Goal: Information Seeking & Learning: Find specific page/section

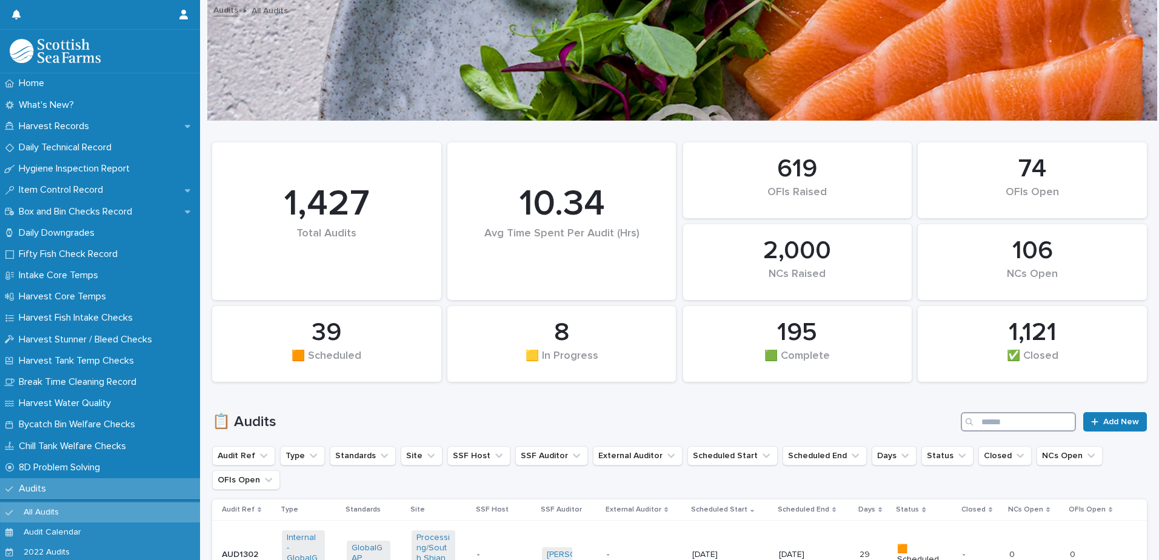
click at [991, 427] on input "Search" at bounding box center [1018, 421] width 115 height 19
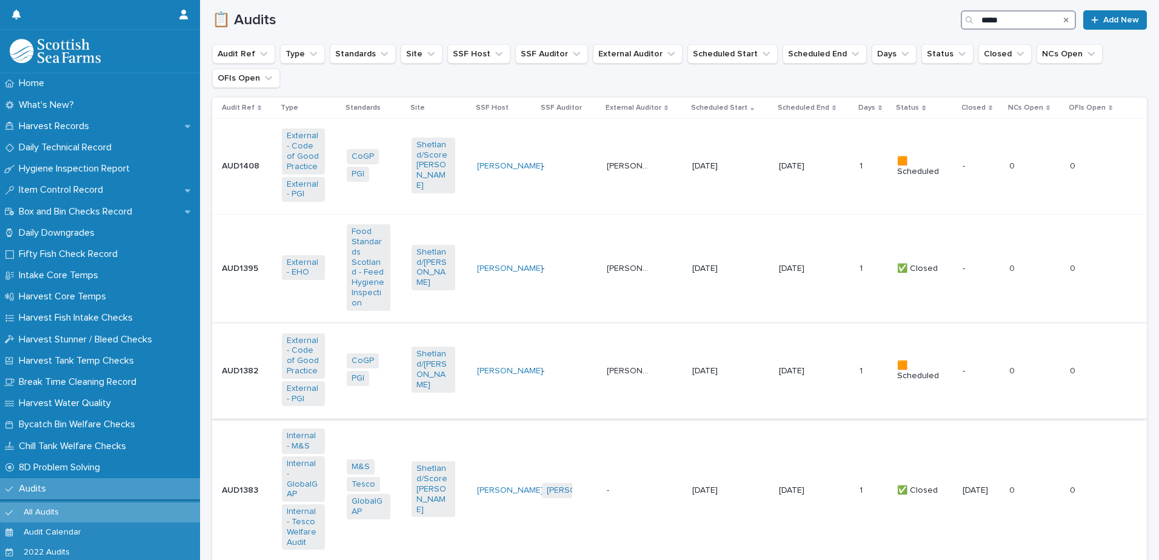
scroll to position [364, 0]
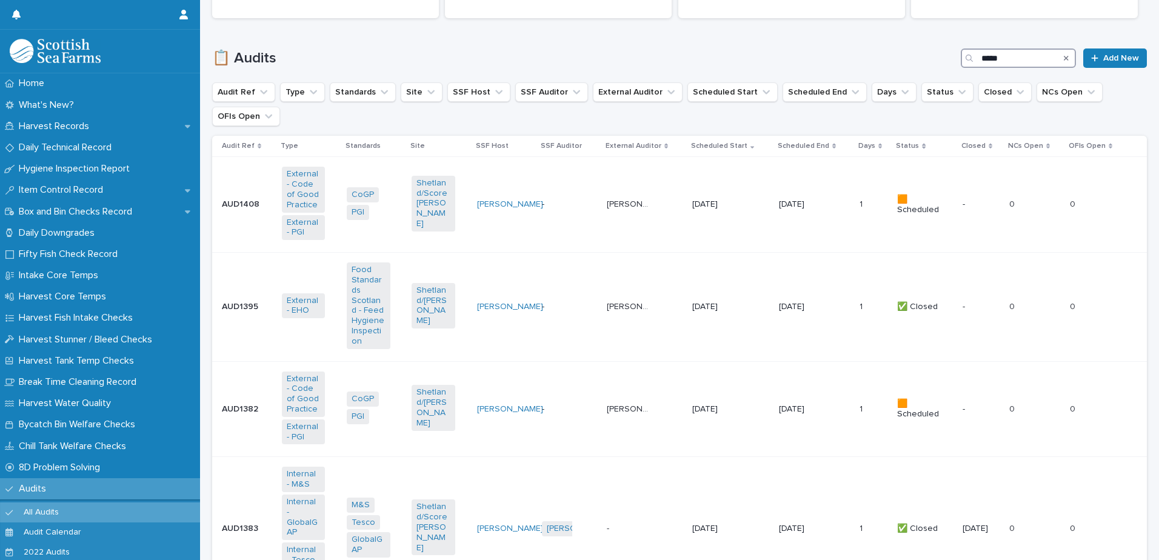
click at [1011, 52] on input "*****" at bounding box center [1018, 58] width 115 height 19
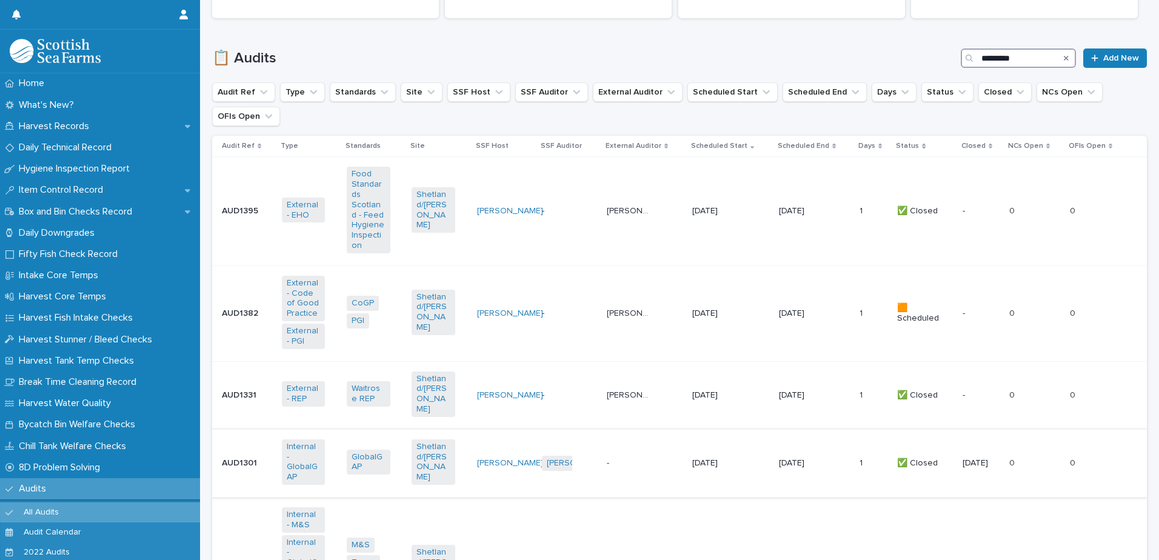
type input "*********"
click at [628, 464] on td "- -" at bounding box center [644, 463] width 85 height 68
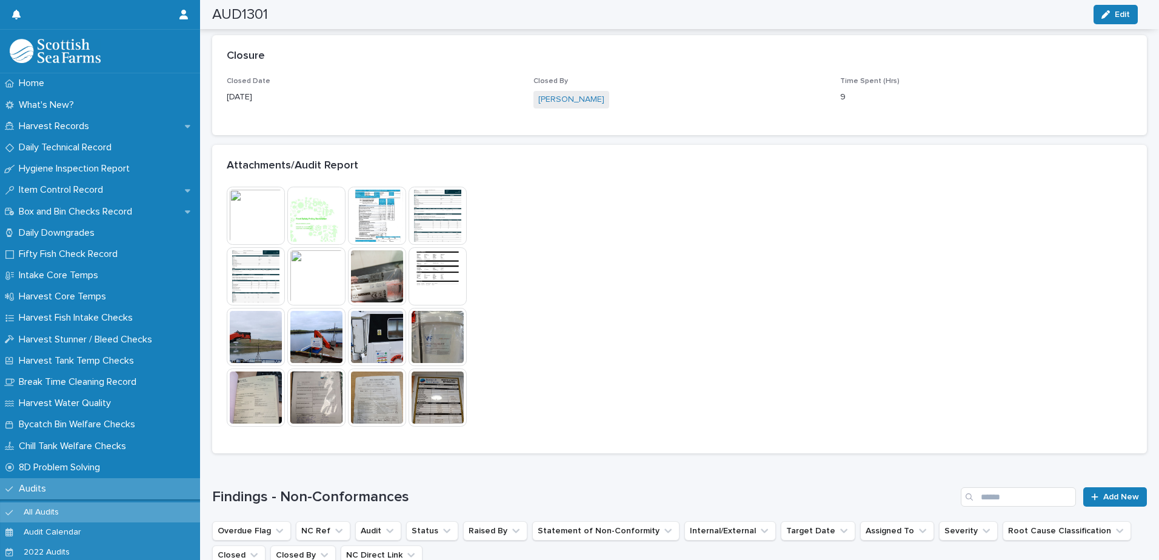
scroll to position [910, 0]
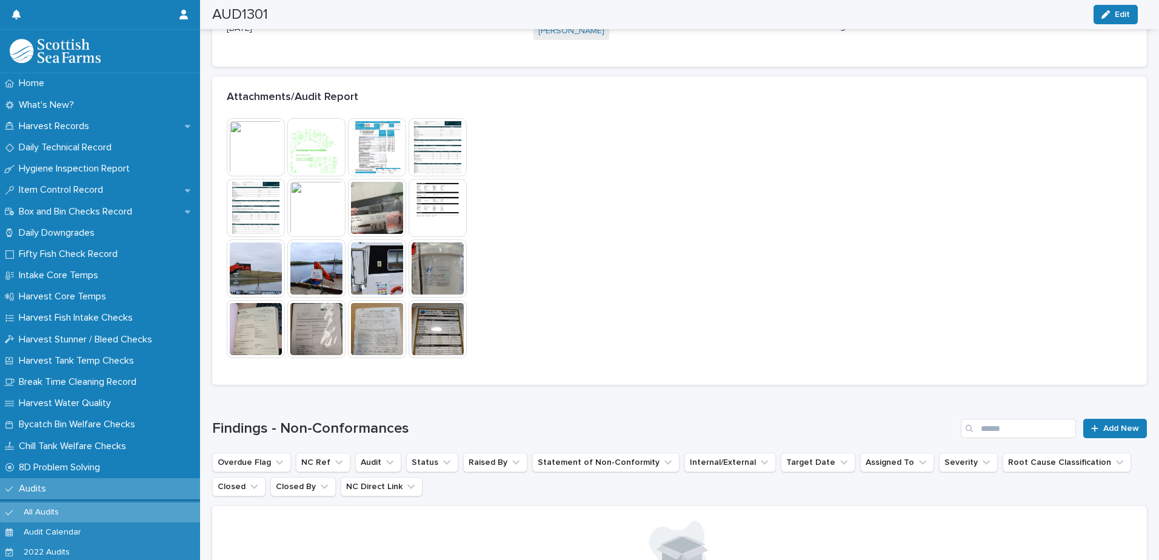
click at [247, 146] on img at bounding box center [256, 147] width 58 height 58
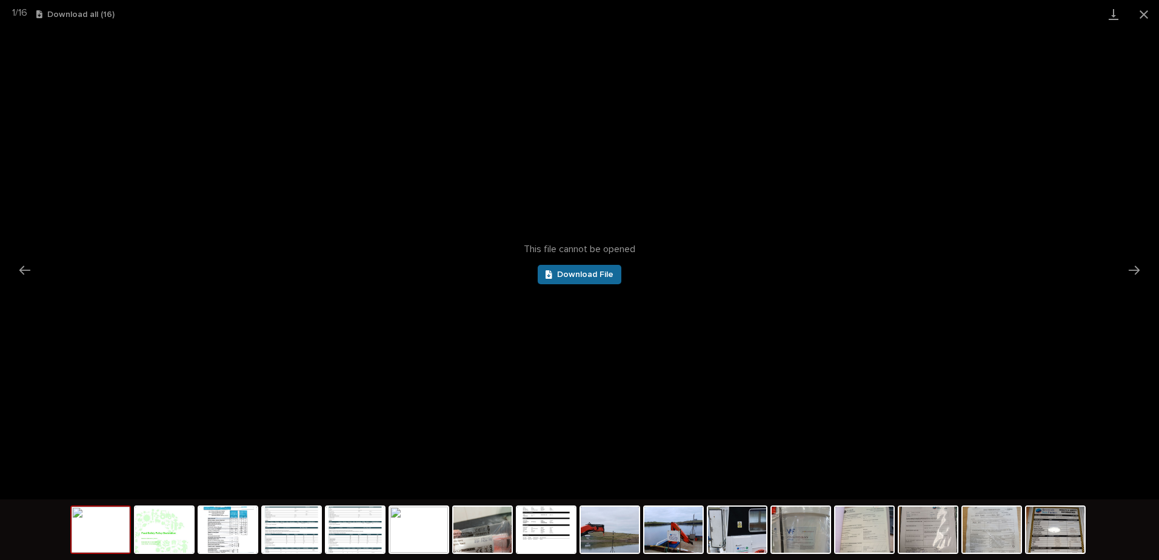
click at [610, 276] on span "Download File" at bounding box center [585, 274] width 56 height 8
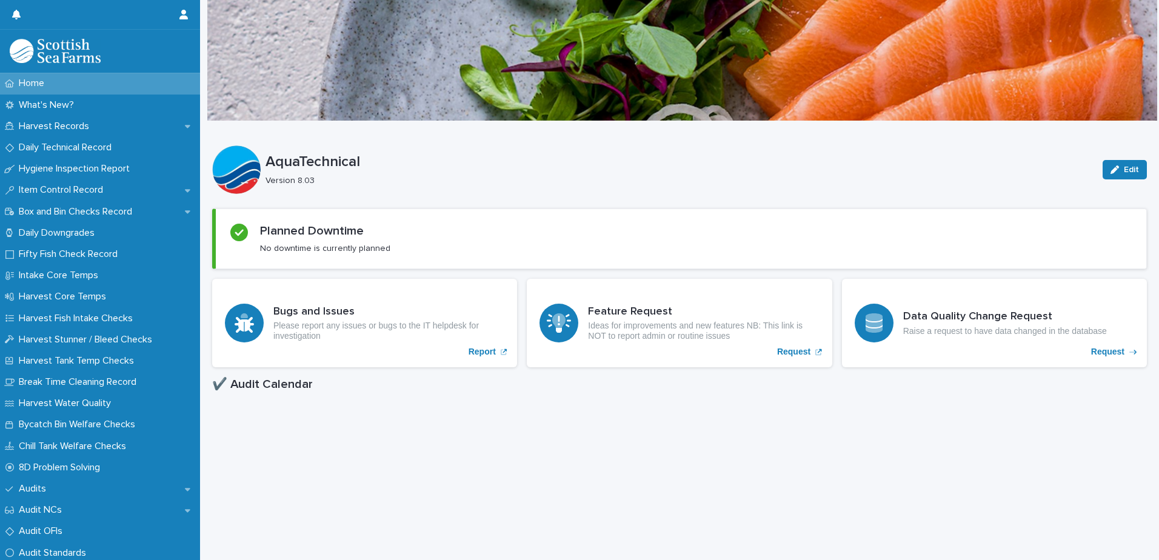
scroll to position [485, 0]
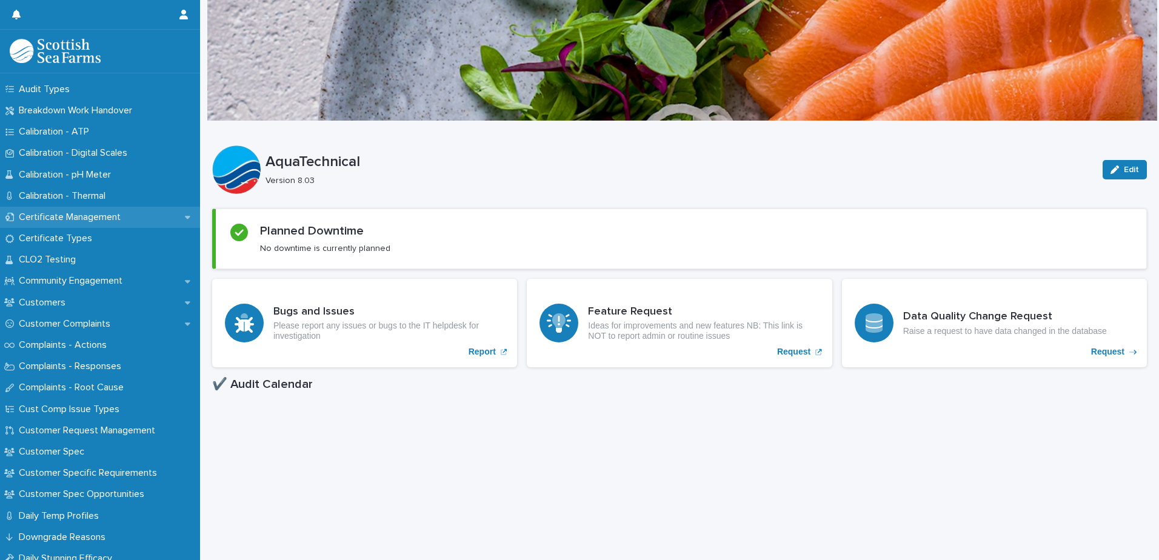
click at [93, 223] on p "Certificate Management" at bounding box center [72, 218] width 116 height 12
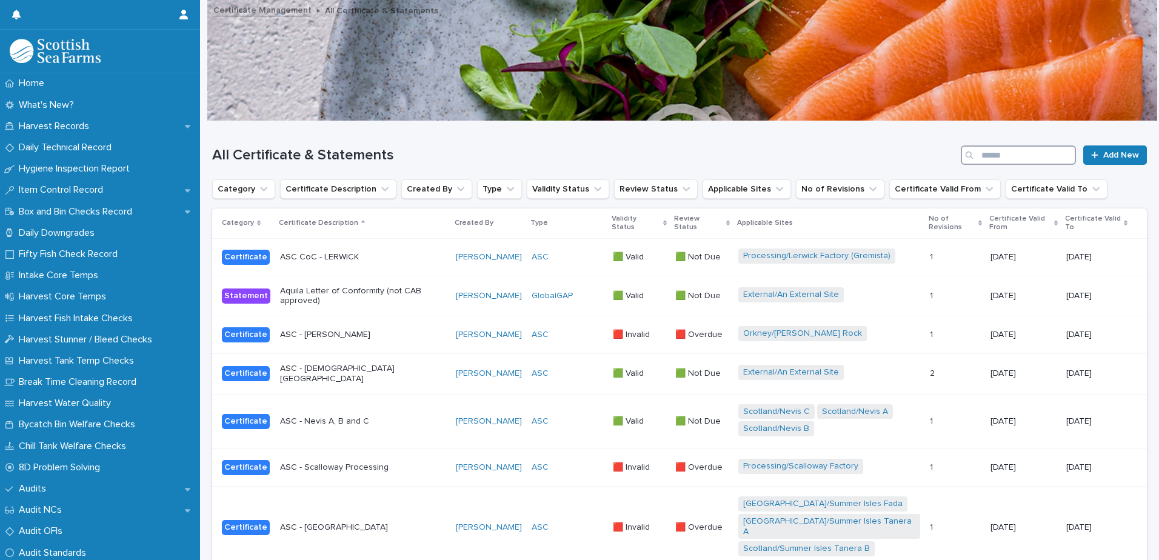
click at [993, 157] on input "Search" at bounding box center [1018, 155] width 115 height 19
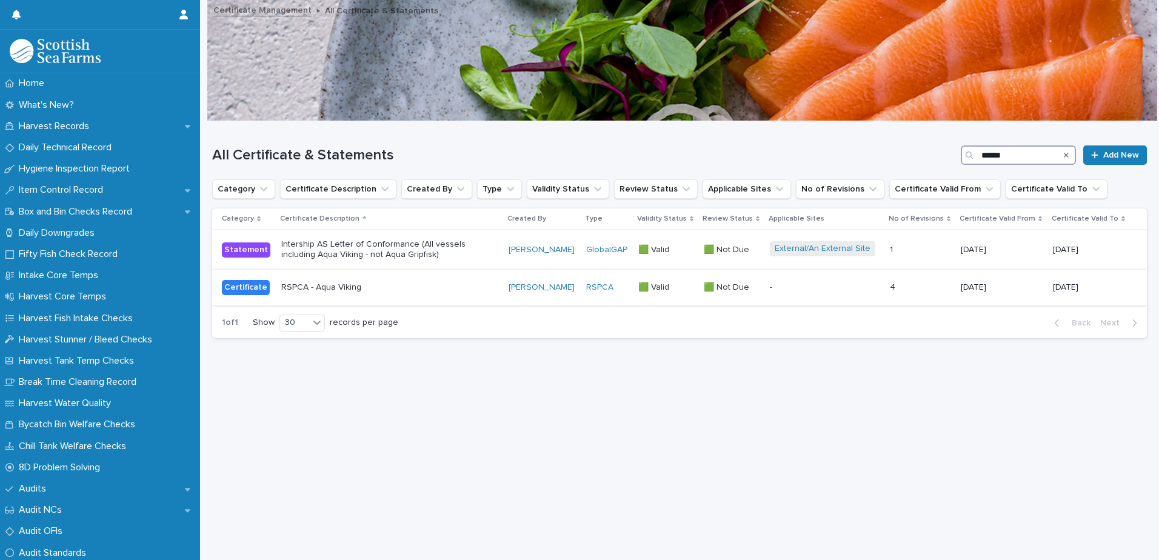
type input "******"
click at [473, 289] on p "RSPCA - Aqua Viking" at bounding box center [387, 288] width 212 height 10
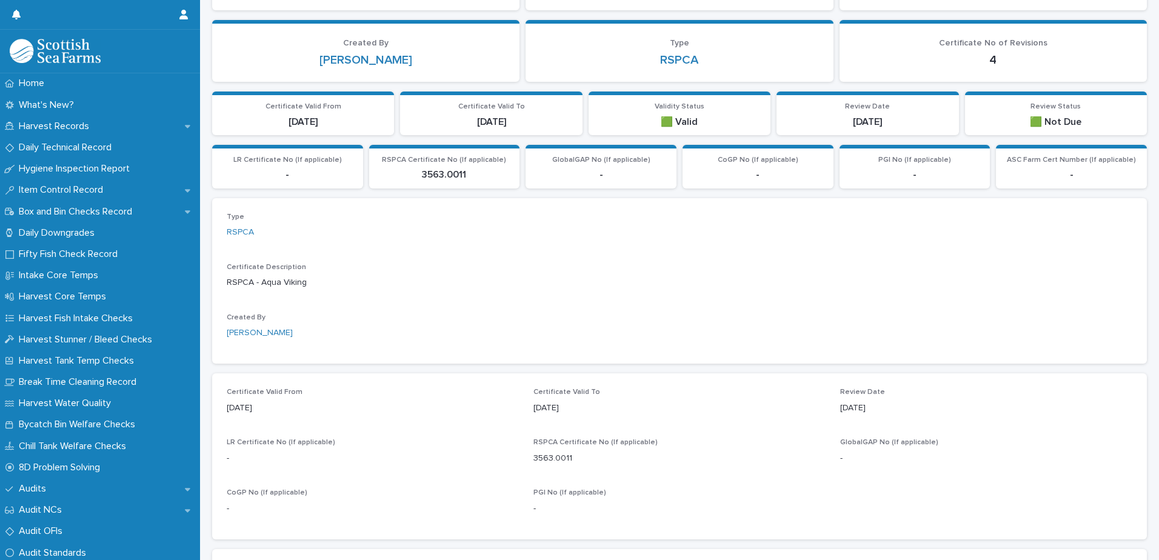
scroll to position [485, 0]
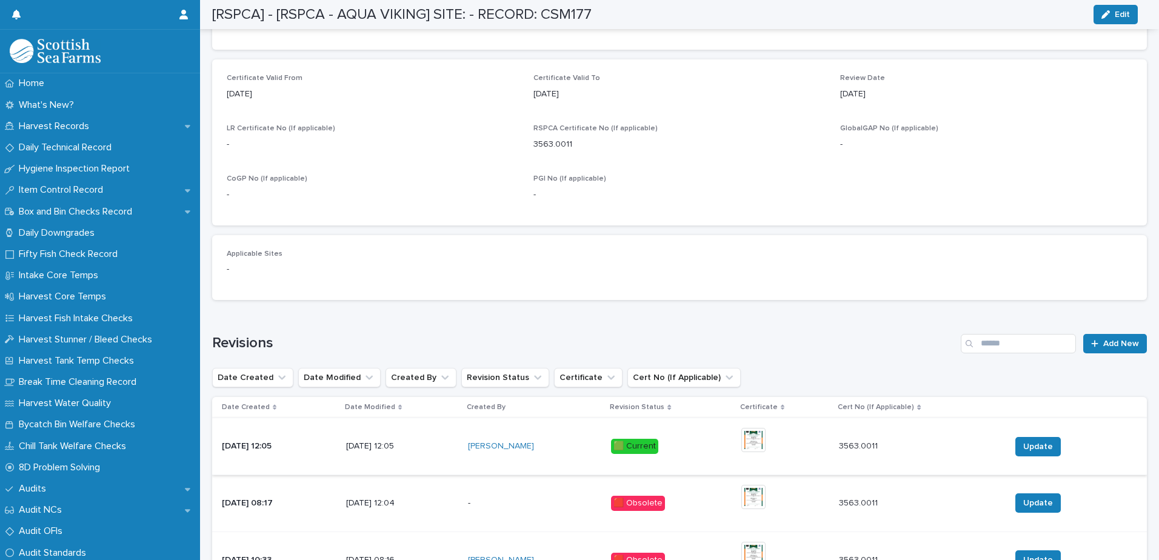
click at [766, 434] on img at bounding box center [754, 440] width 24 height 24
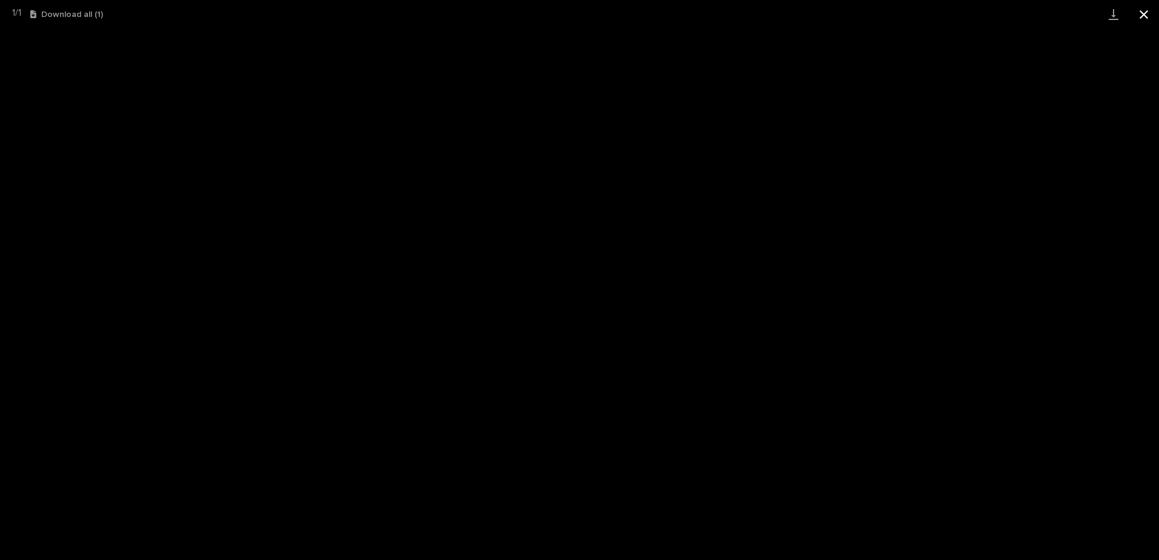
click at [1142, 13] on button "Close gallery" at bounding box center [1144, 14] width 30 height 28
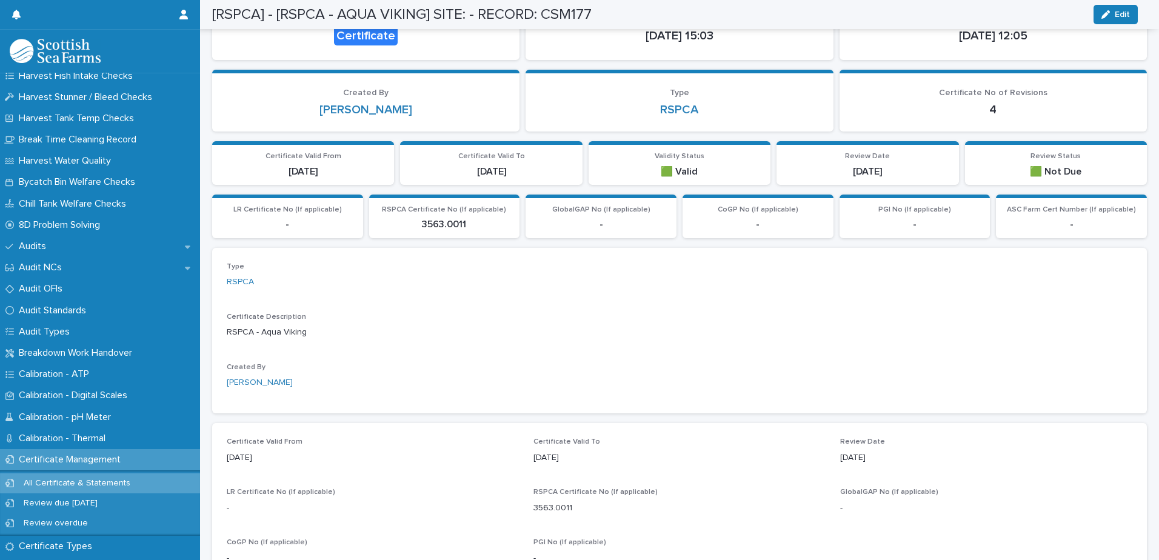
scroll to position [0, 0]
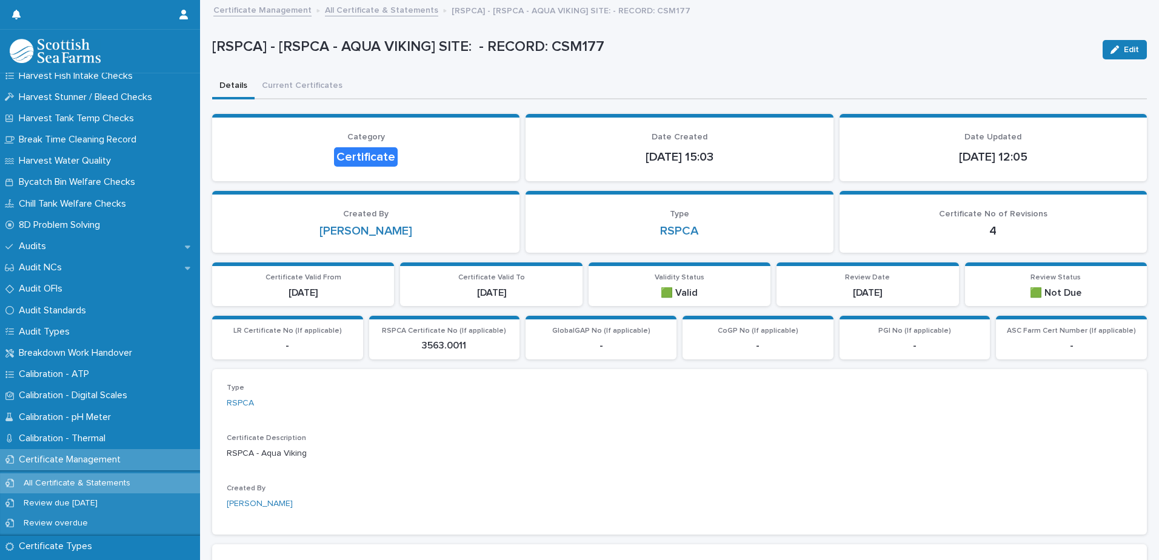
click at [266, 3] on link "Certificate Management" at bounding box center [262, 9] width 98 height 14
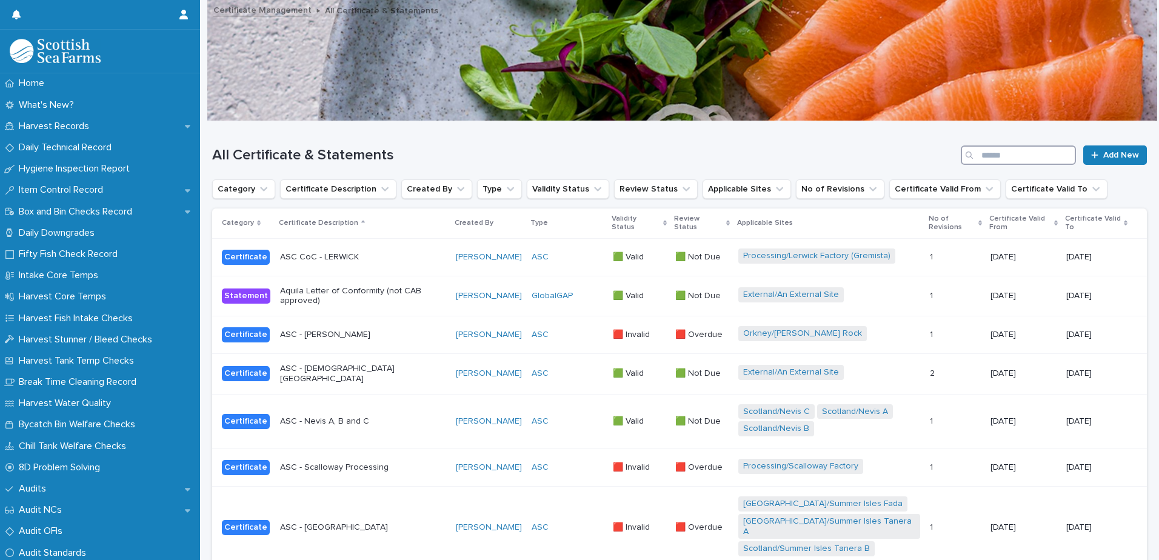
click at [1006, 159] on input "Search" at bounding box center [1018, 155] width 115 height 19
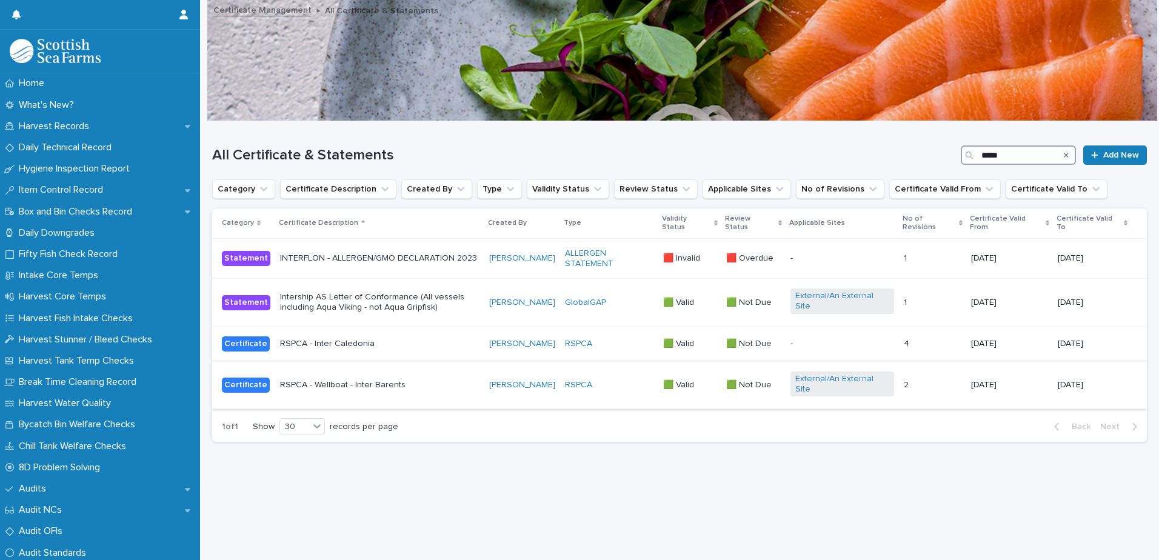
type input "*****"
click at [442, 380] on div "RSPCA - Wellboat - Inter Barents" at bounding box center [379, 385] width 199 height 20
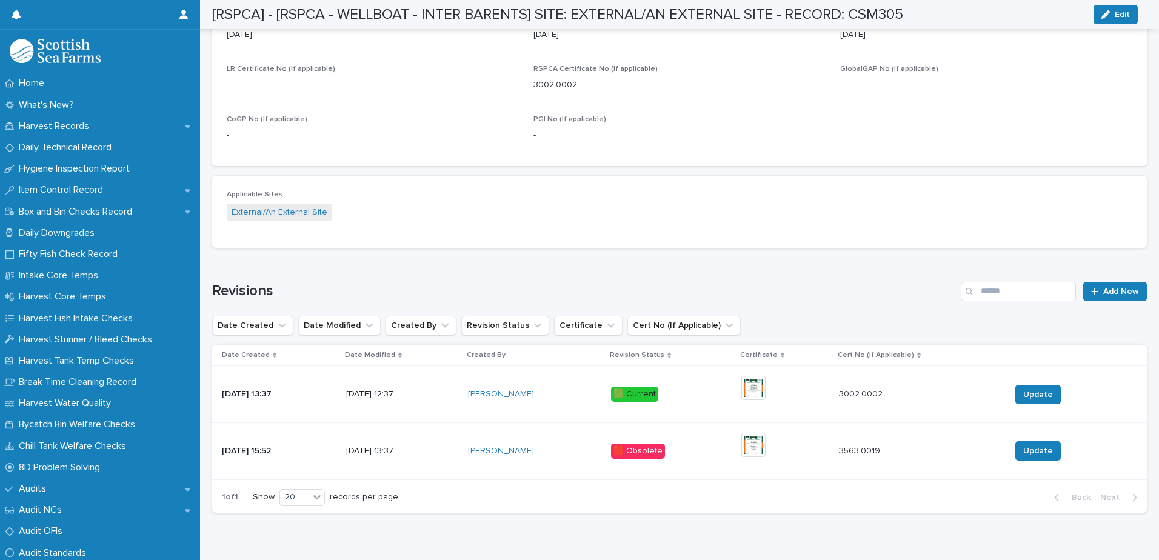
scroll to position [546, 0]
click at [750, 391] on img at bounding box center [754, 387] width 24 height 24
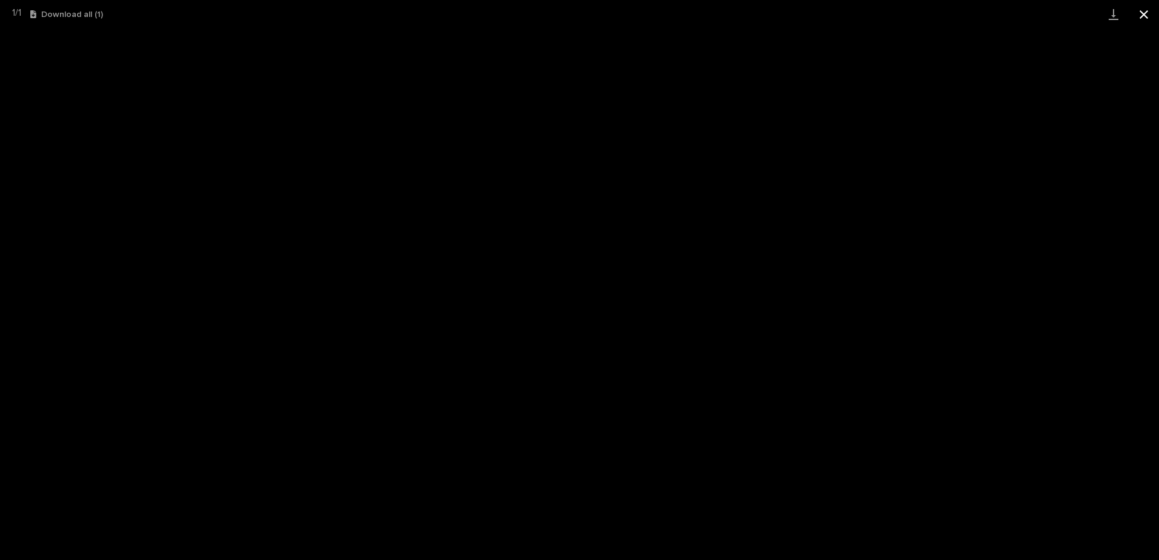
click at [1139, 8] on button "Close gallery" at bounding box center [1144, 14] width 30 height 28
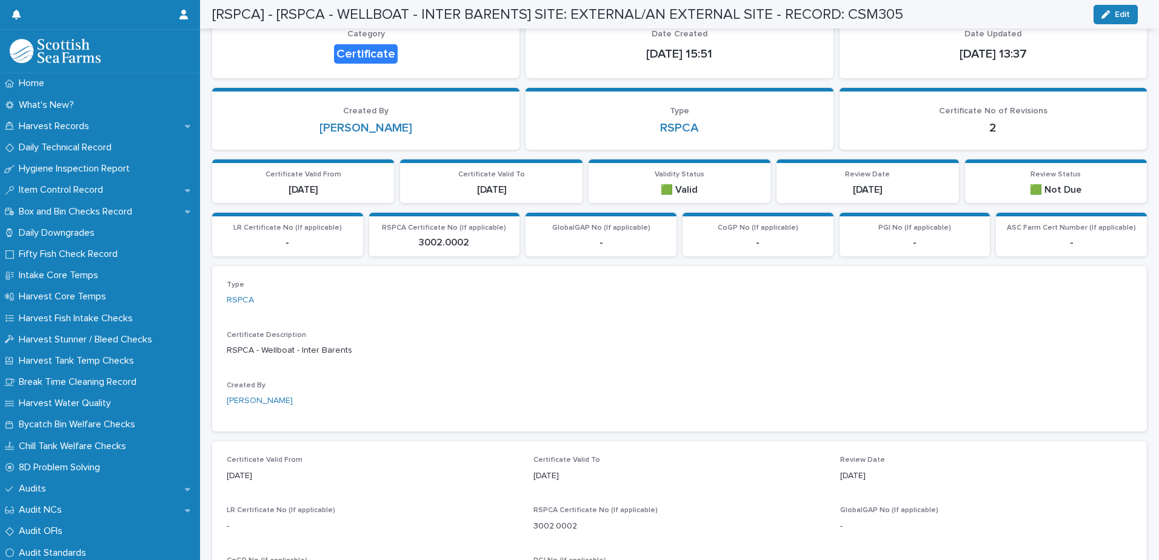
scroll to position [0, 0]
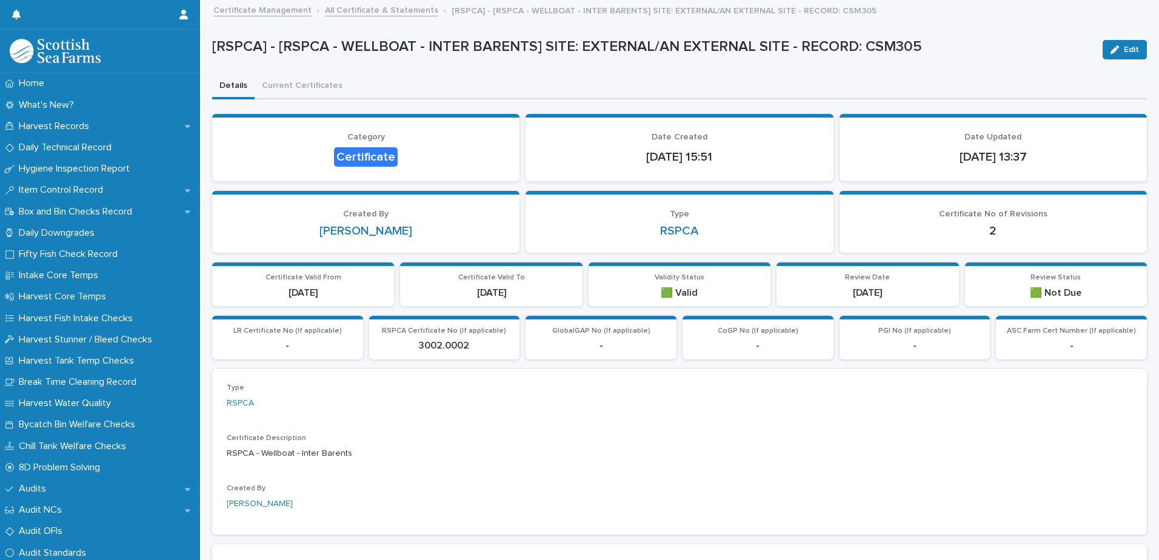
click at [269, 10] on link "Certificate Management" at bounding box center [262, 9] width 98 height 14
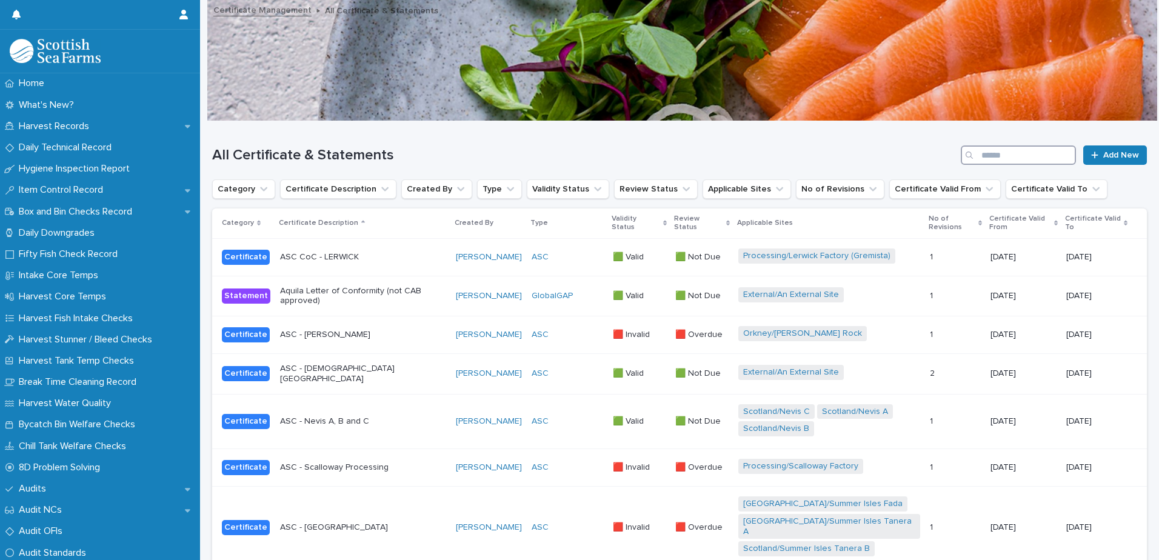
click at [1009, 158] on input "Search" at bounding box center [1018, 155] width 115 height 19
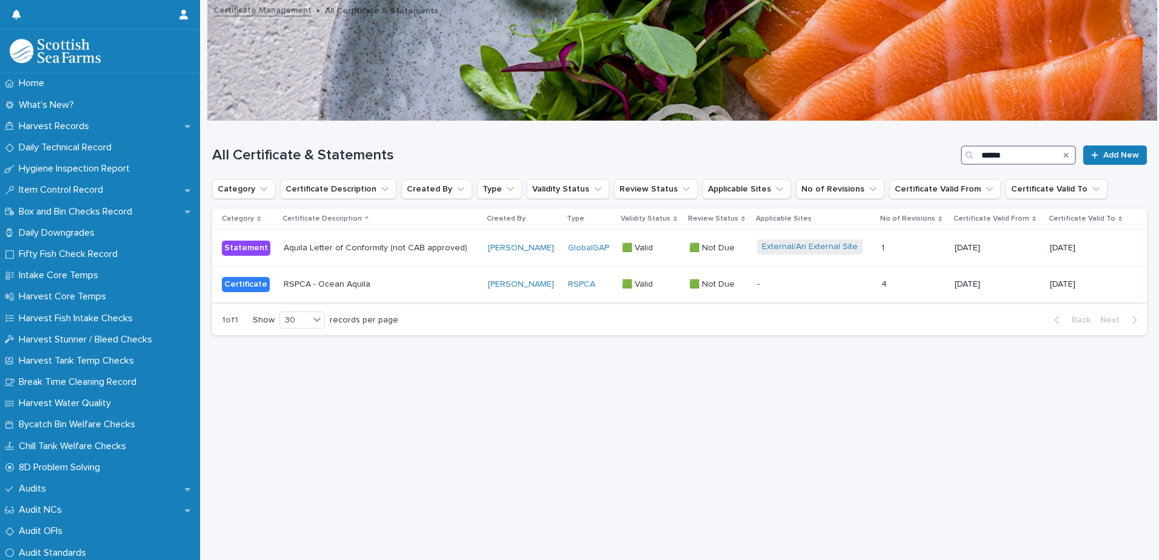
type input "******"
click at [457, 287] on p "RSPCA - Ocean Aquila" at bounding box center [381, 285] width 195 height 10
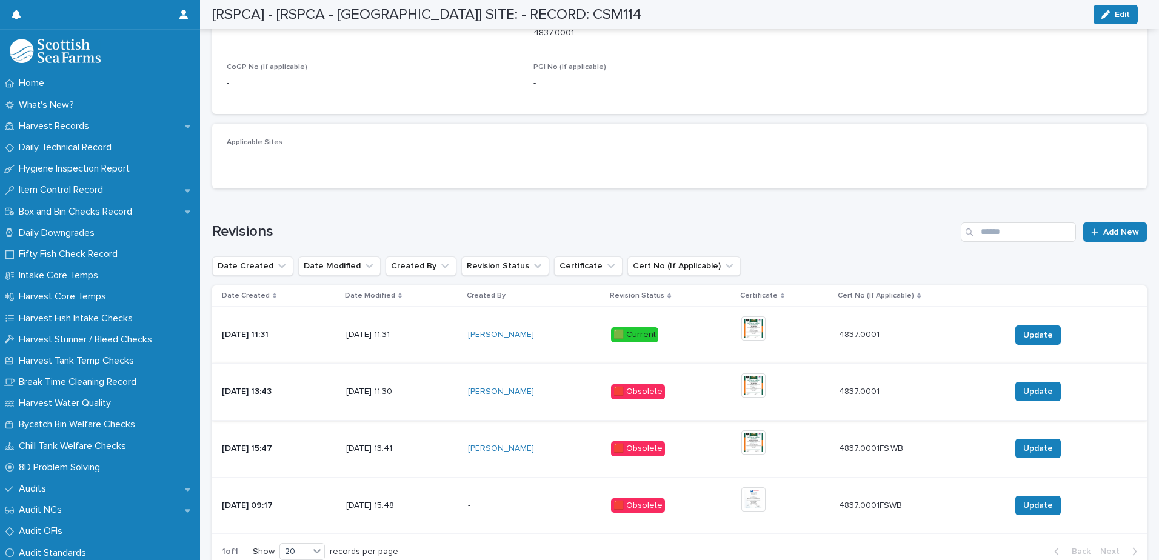
scroll to position [606, 0]
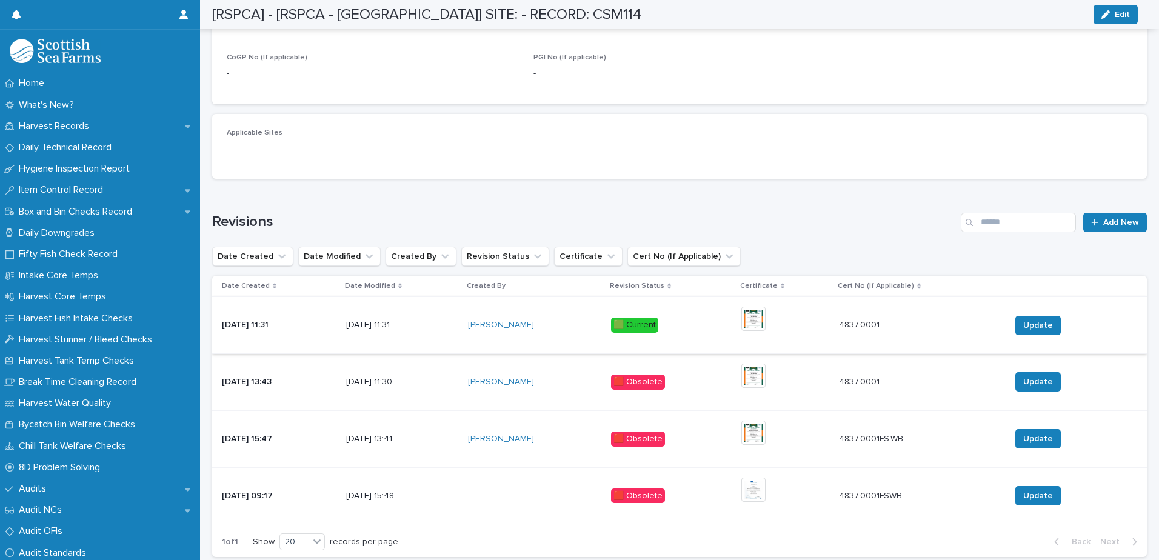
click at [763, 315] on img at bounding box center [754, 319] width 24 height 24
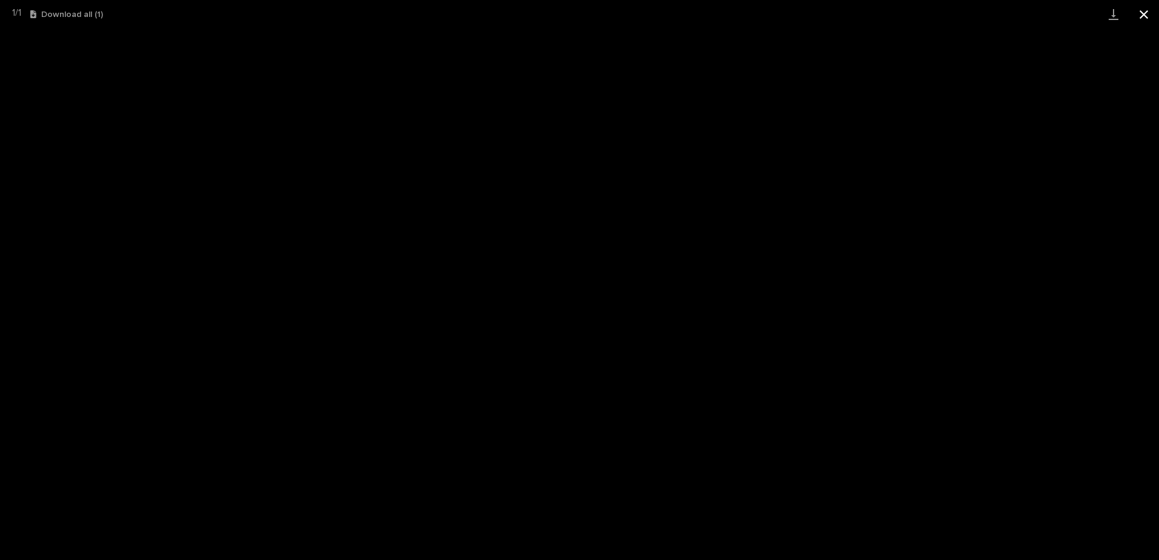
click at [1148, 12] on button "Close gallery" at bounding box center [1144, 14] width 30 height 28
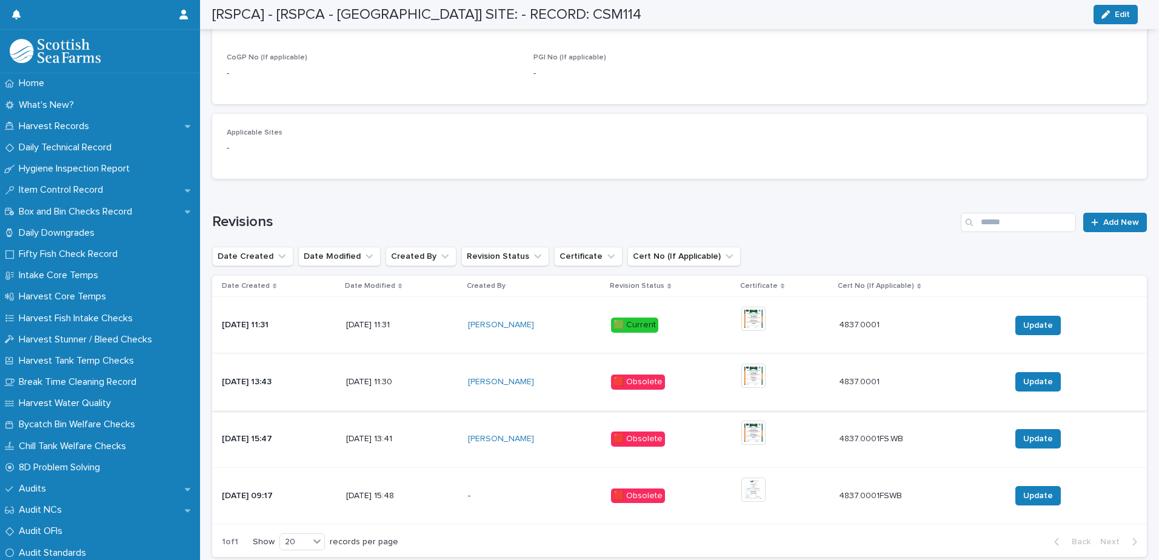
scroll to position [546, 0]
